Goal: Information Seeking & Learning: Learn about a topic

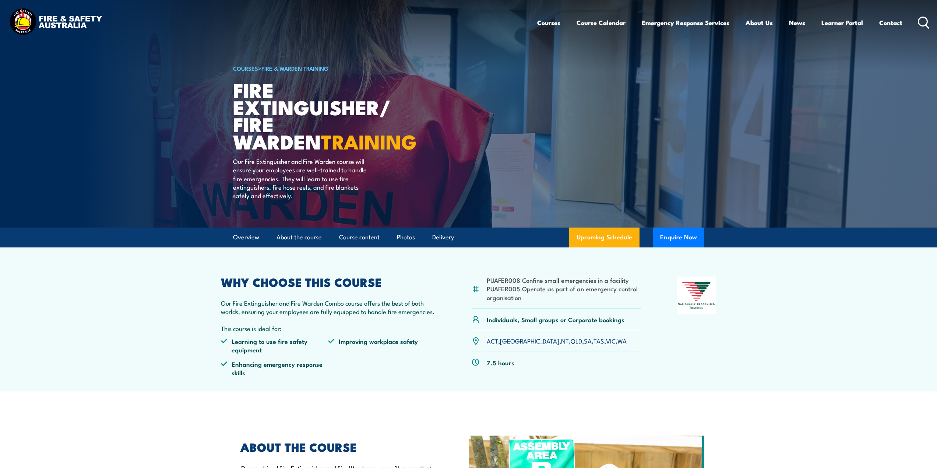
click at [617, 343] on link "WA" at bounding box center [621, 340] width 9 height 9
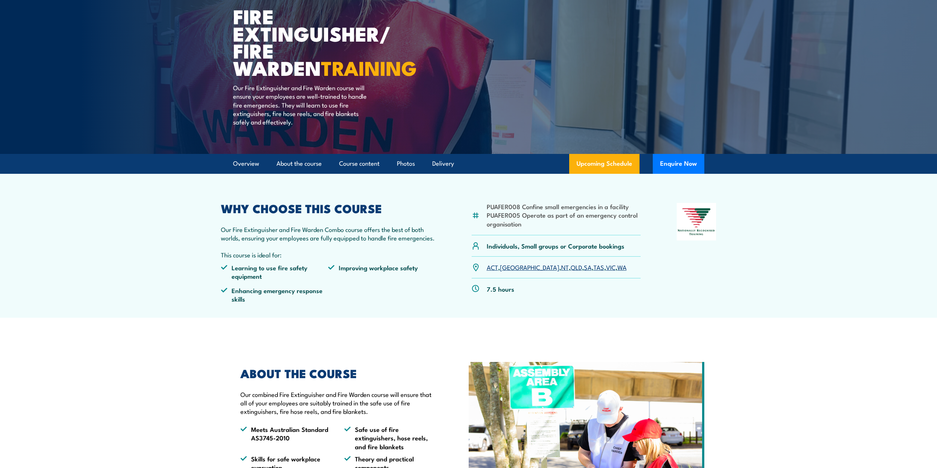
click at [617, 268] on link "WA" at bounding box center [621, 267] width 9 height 9
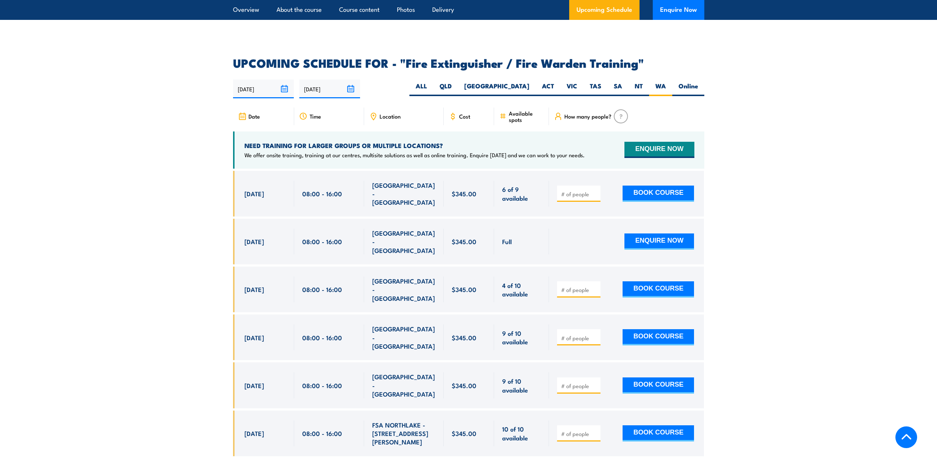
scroll to position [1181, 0]
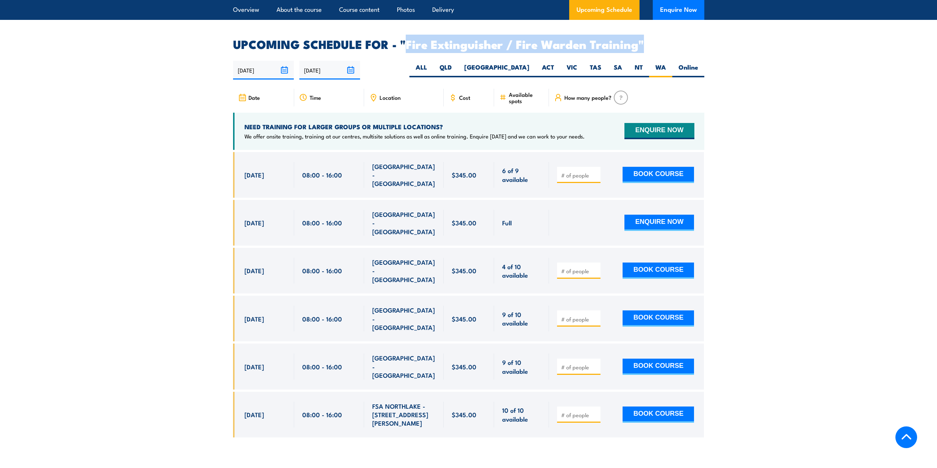
drag, startPoint x: 408, startPoint y: 34, endPoint x: 648, endPoint y: 31, distance: 240.1
click at [648, 39] on h2 "UPCOMING SCHEDULE FOR - "Fire Extinguisher / Fire Warden Training"" at bounding box center [468, 44] width 471 height 10
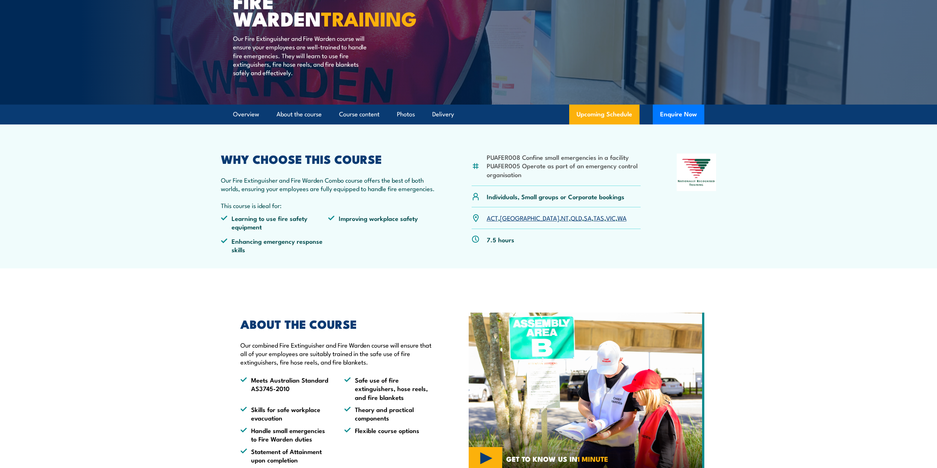
scroll to position [0, 0]
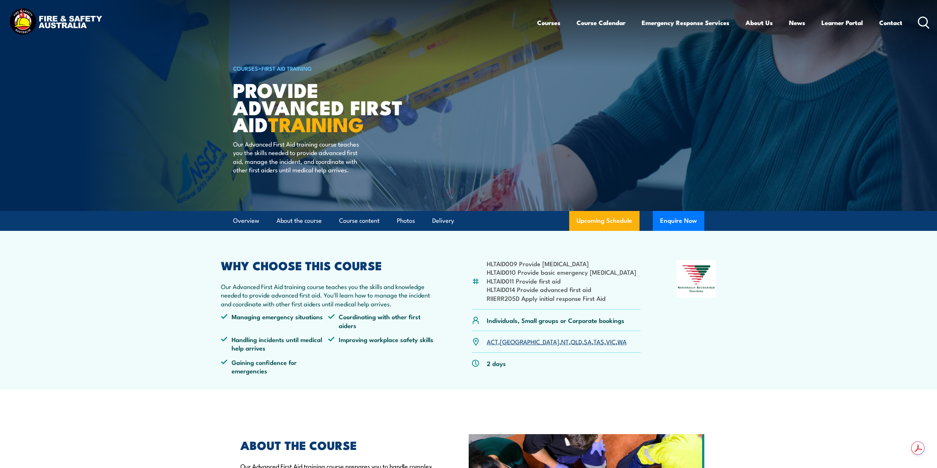
click at [617, 340] on link "WA" at bounding box center [621, 341] width 9 height 9
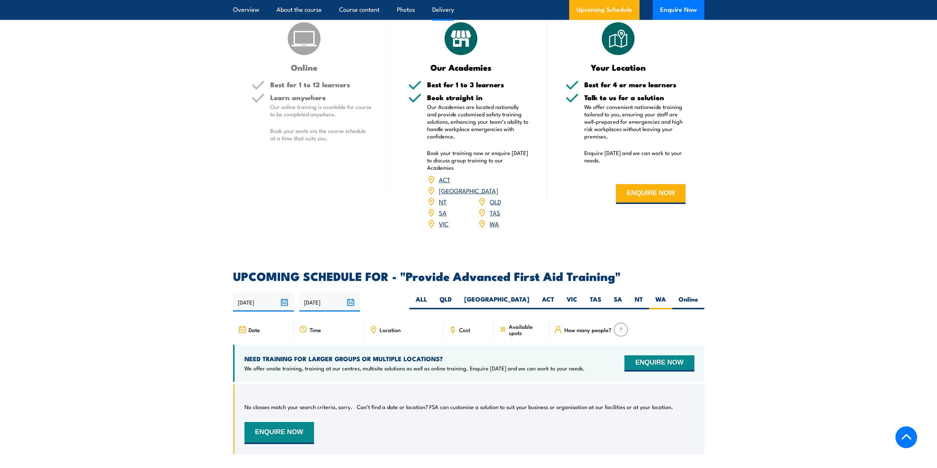
scroll to position [874, 0]
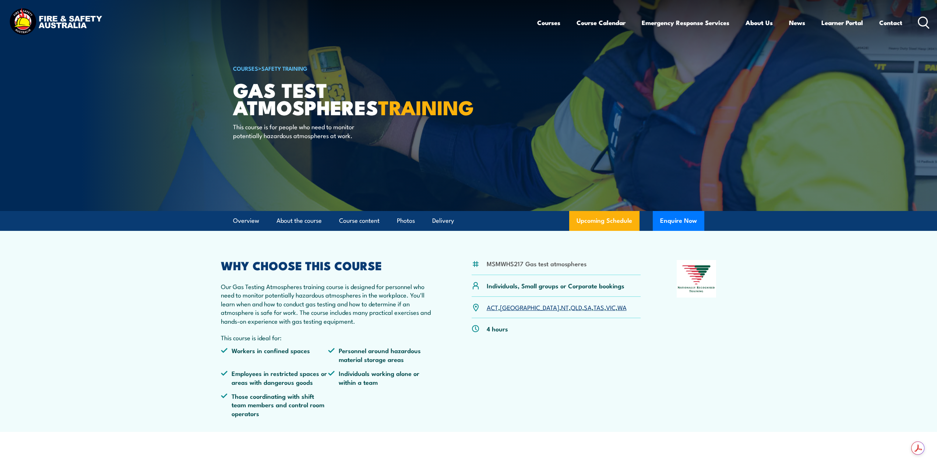
click at [617, 306] on link "WA" at bounding box center [621, 307] width 9 height 9
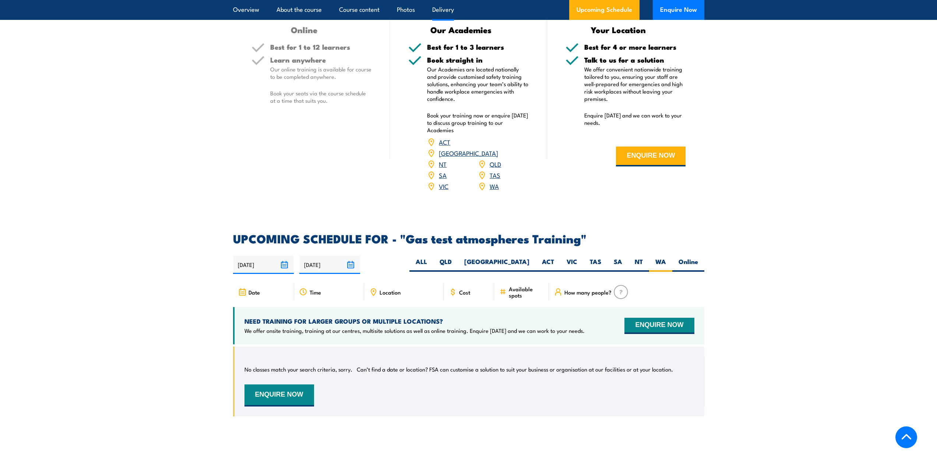
scroll to position [990, 0]
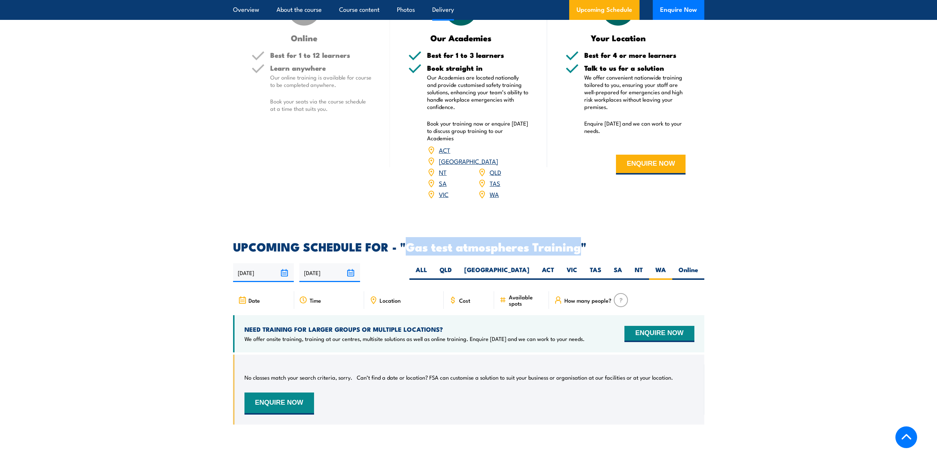
drag, startPoint x: 409, startPoint y: 237, endPoint x: 581, endPoint y: 238, distance: 172.3
click at [581, 241] on h2 "UPCOMING SCHEDULE FOR - "Gas test atmospheres Training"" at bounding box center [468, 246] width 471 height 10
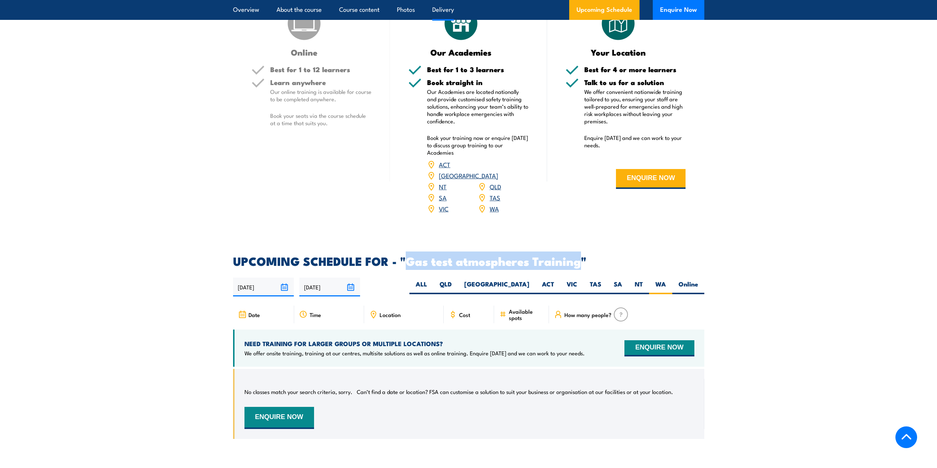
scroll to position [972, 0]
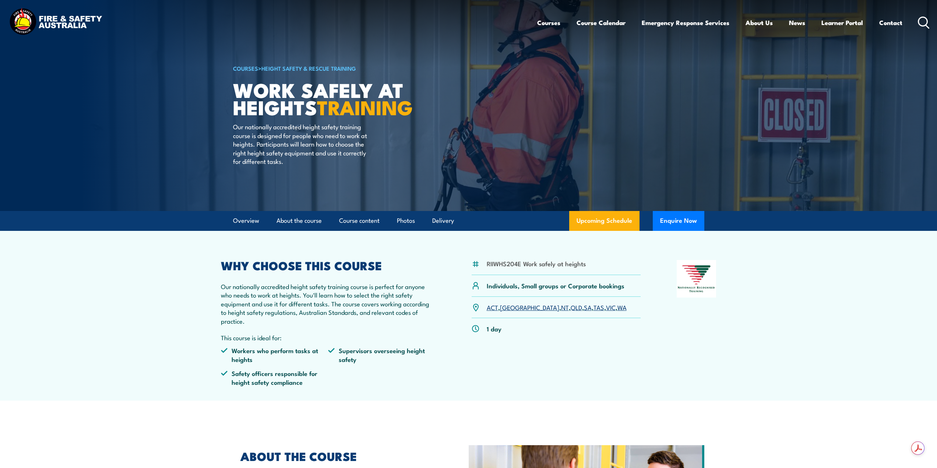
click at [617, 309] on link "WA" at bounding box center [621, 307] width 9 height 9
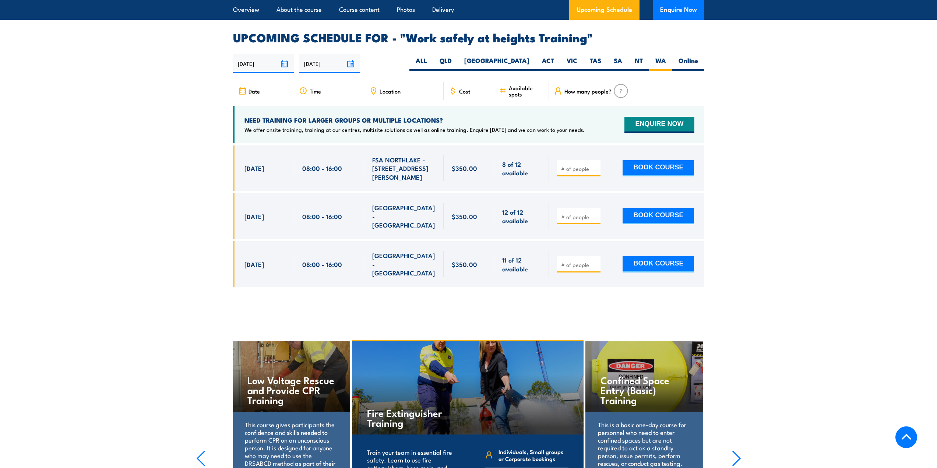
scroll to position [1172, 0]
